Goal: Navigation & Orientation: Understand site structure

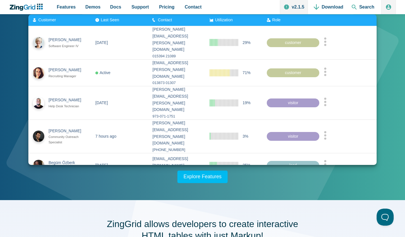
scroll to position [116, 0]
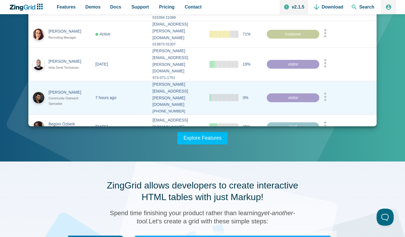
click at [292, 93] on div "visitor" at bounding box center [293, 97] width 53 height 9
click at [327, 92] on icon "App Content" at bounding box center [325, 96] width 3 height 9
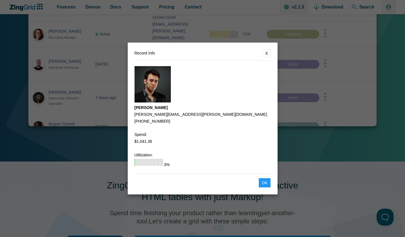
click at [263, 51] on button "X" at bounding box center [267, 53] width 8 height 8
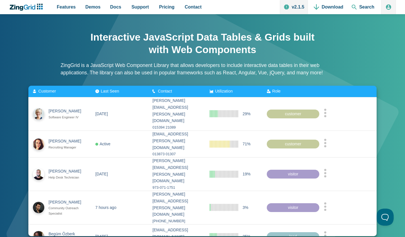
scroll to position [0, 0]
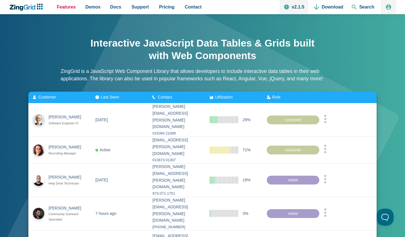
click at [61, 9] on span "Features" at bounding box center [66, 7] width 19 height 8
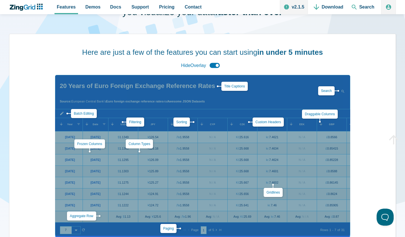
scroll to position [53, 0]
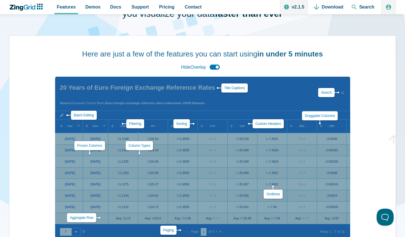
click at [17, 10] on icon "ZingChart Logo. Click to return to the homepage" at bounding box center [26, 7] width 37 height 7
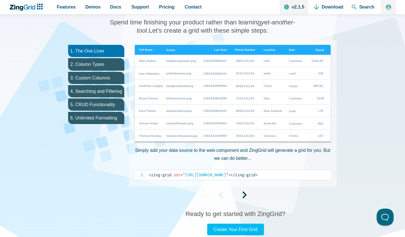
scroll to position [146, 0]
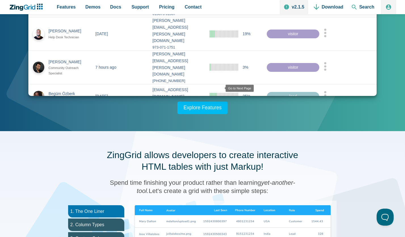
click at [217, 114] on zg-icon "nextpage" at bounding box center [219, 117] width 6 height 6
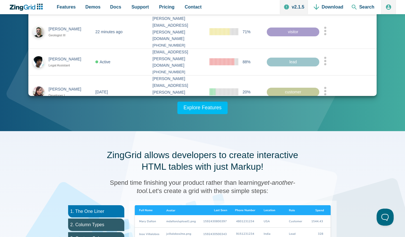
click at [217, 114] on zg-icon "nextpage" at bounding box center [218, 117] width 6 height 6
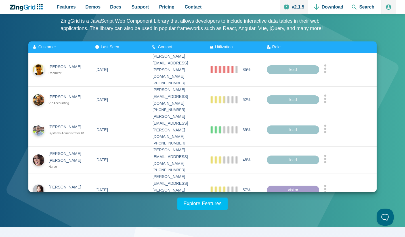
scroll to position [0, 0]
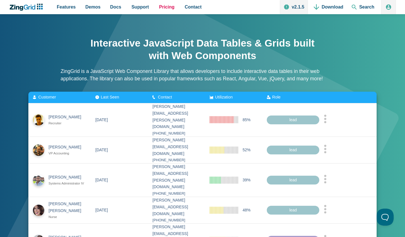
click at [170, 10] on span "Pricing" at bounding box center [166, 7] width 15 height 8
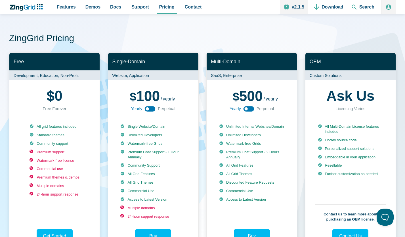
scroll to position [14, 0]
